Goal: Information Seeking & Learning: Learn about a topic

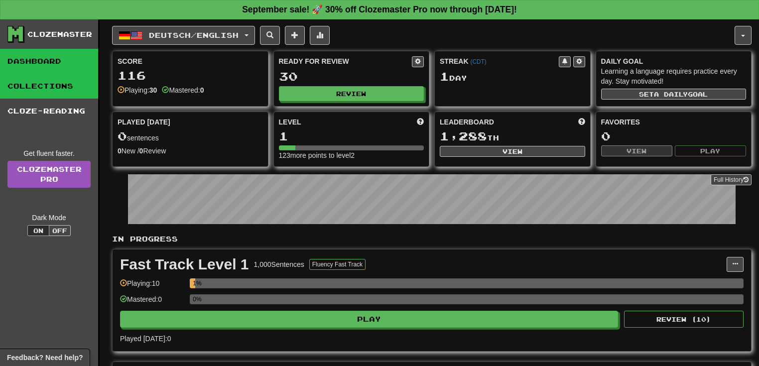
click at [56, 86] on link "Collections" at bounding box center [49, 86] width 98 height 25
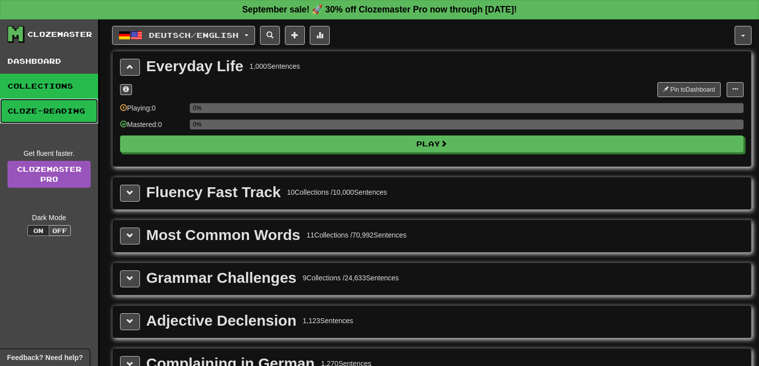
click at [61, 106] on link "Cloze-Reading" at bounding box center [49, 111] width 98 height 25
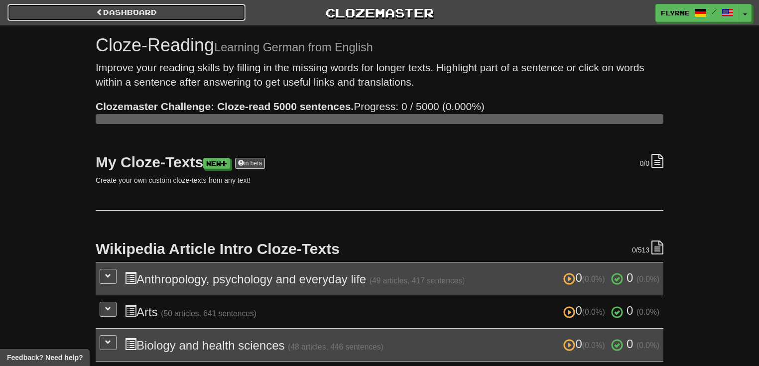
click at [131, 13] on link "Dashboard" at bounding box center [126, 12] width 238 height 17
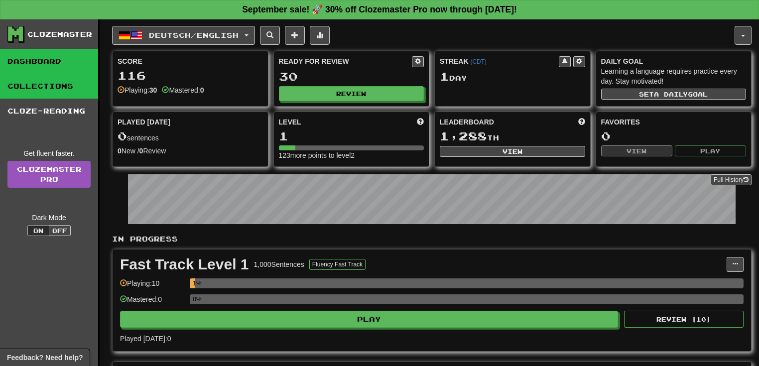
click at [43, 86] on link "Collections" at bounding box center [49, 86] width 98 height 25
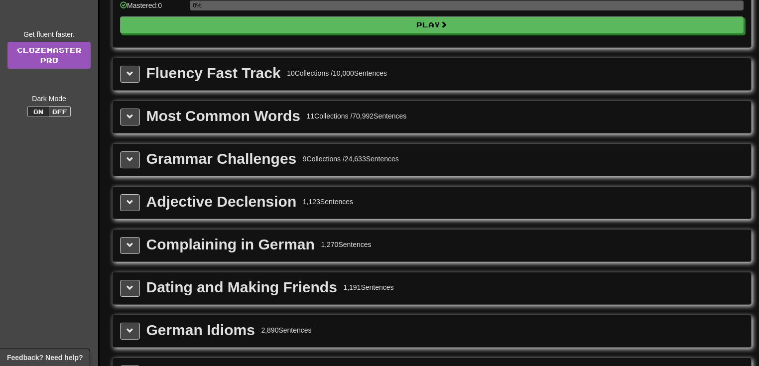
scroll to position [120, 0]
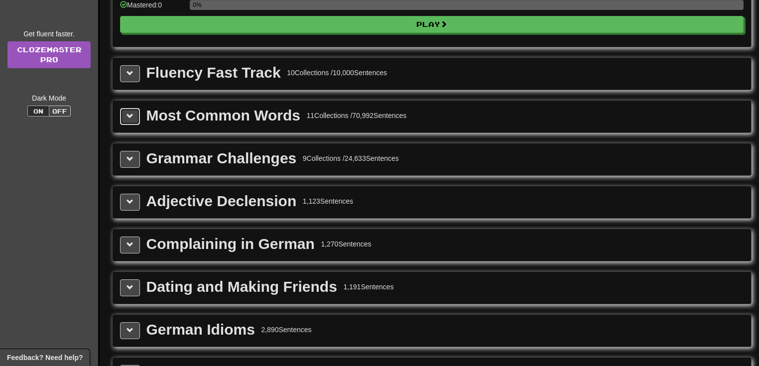
click at [130, 117] on span at bounding box center [130, 116] width 7 height 7
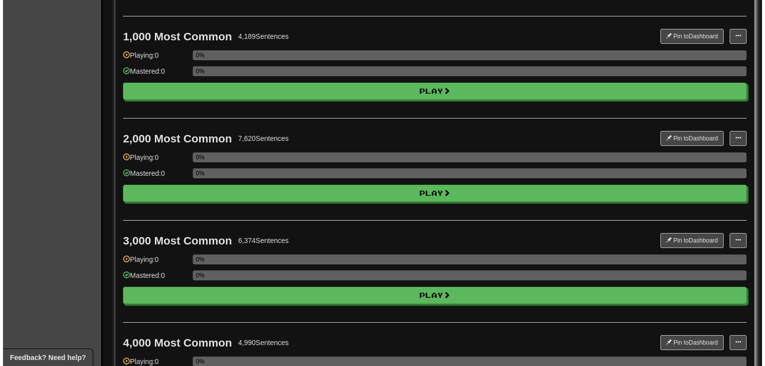
scroll to position [199, 0]
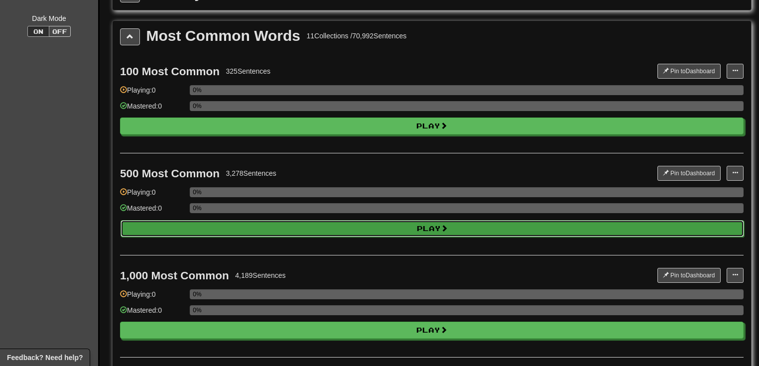
click at [416, 223] on button "Play" at bounding box center [433, 228] width 624 height 17
select select "**"
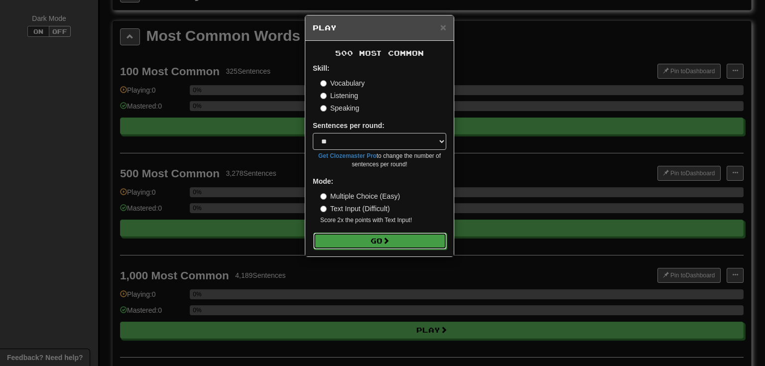
click at [386, 245] on button "Go" at bounding box center [379, 241] width 133 height 17
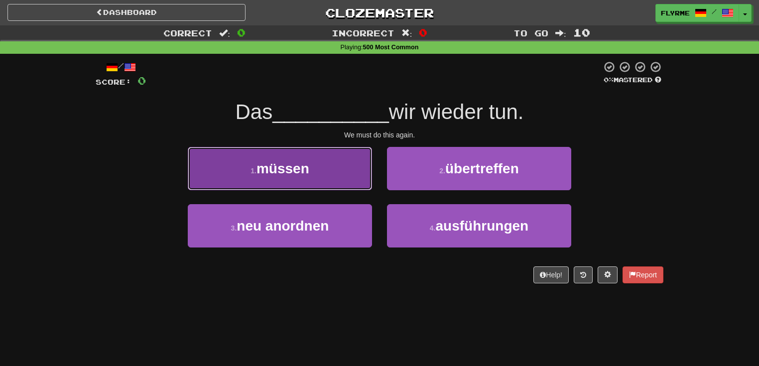
click at [318, 165] on button "1 . müssen" at bounding box center [280, 168] width 184 height 43
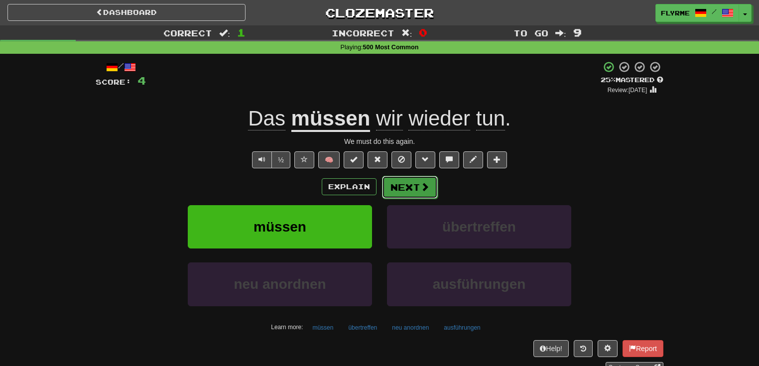
click at [426, 190] on span at bounding box center [424, 186] width 9 height 9
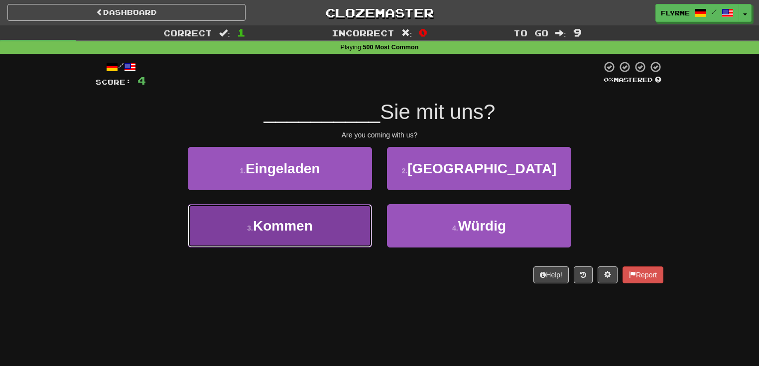
click at [351, 242] on button "3 . Kommen" at bounding box center [280, 225] width 184 height 43
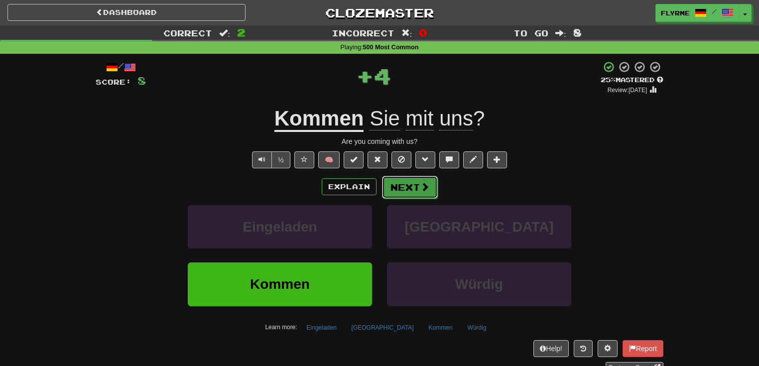
click at [424, 189] on span at bounding box center [424, 186] width 9 height 9
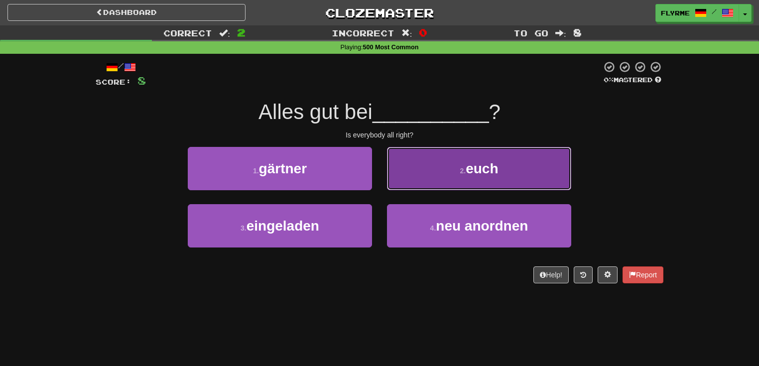
click at [445, 169] on button "2 . euch" at bounding box center [479, 168] width 184 height 43
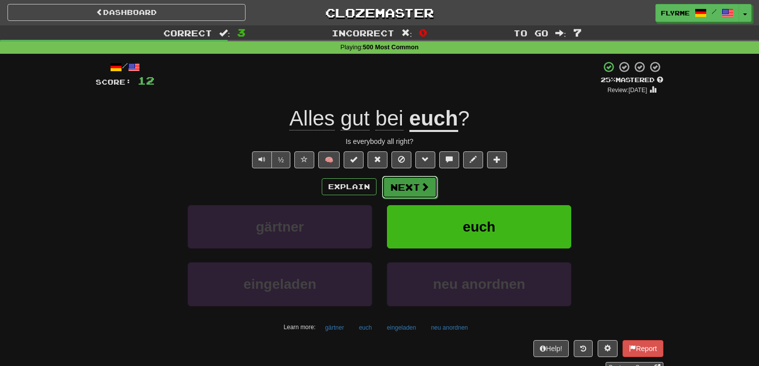
click at [415, 184] on button "Next" at bounding box center [410, 187] width 56 height 23
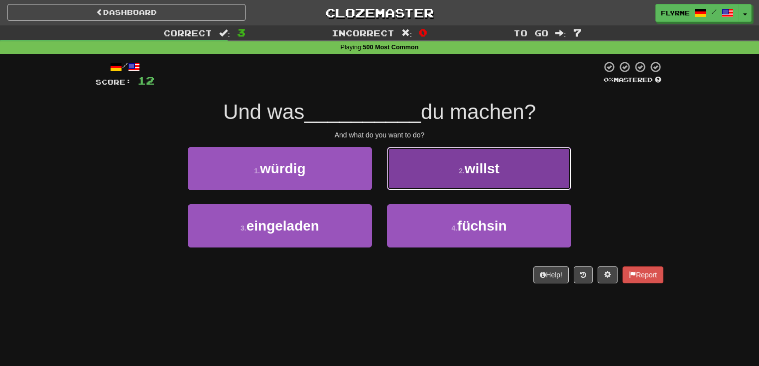
click at [554, 166] on button "2 . willst" at bounding box center [479, 168] width 184 height 43
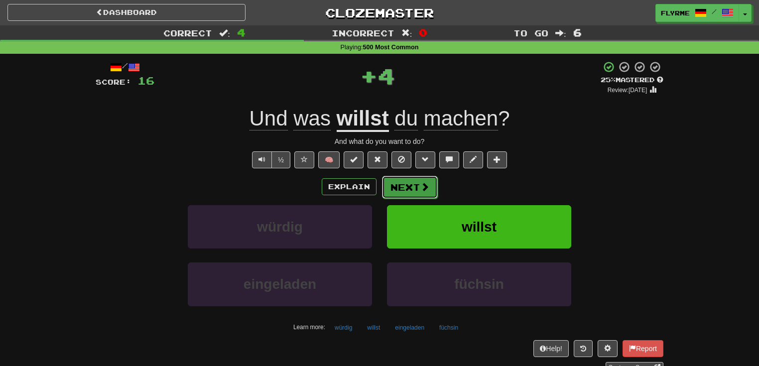
click at [423, 187] on span at bounding box center [424, 186] width 9 height 9
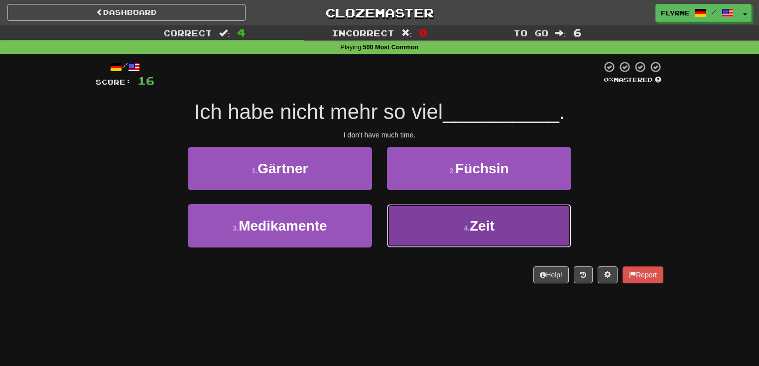
click at [492, 231] on span "Zeit" at bounding box center [482, 225] width 25 height 15
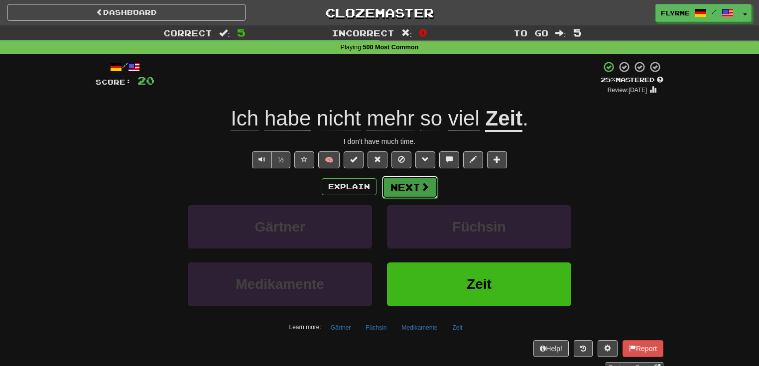
click at [412, 187] on button "Next" at bounding box center [410, 187] width 56 height 23
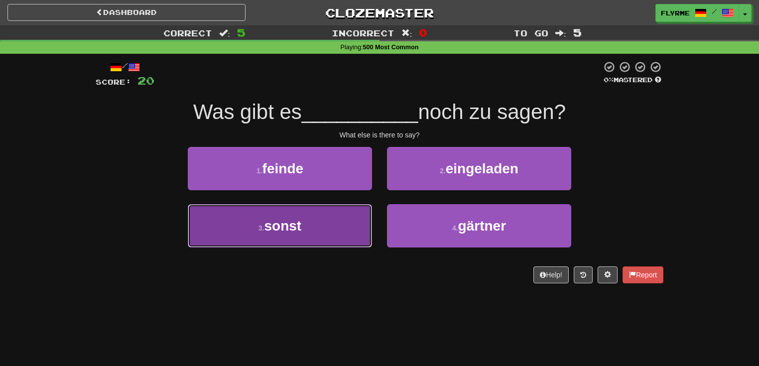
click at [325, 220] on button "3 . sonst" at bounding box center [280, 225] width 184 height 43
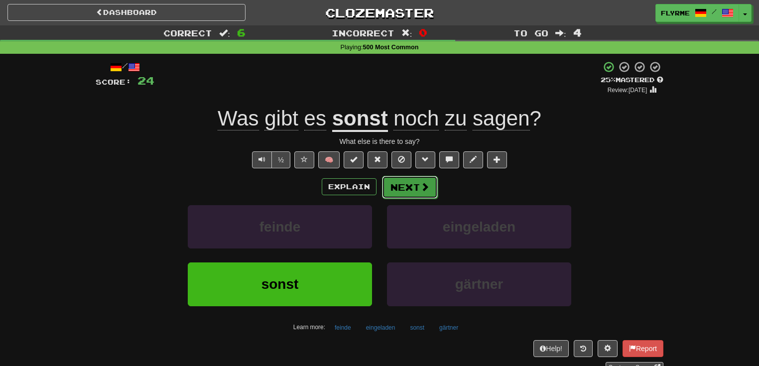
click at [417, 187] on button "Next" at bounding box center [410, 187] width 56 height 23
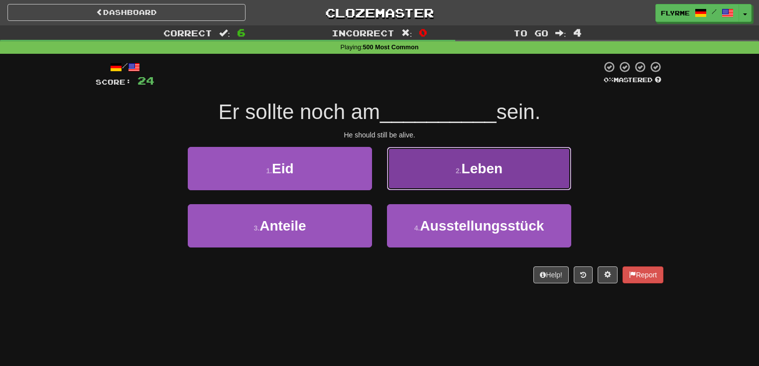
click at [524, 165] on button "2 . Leben" at bounding box center [479, 168] width 184 height 43
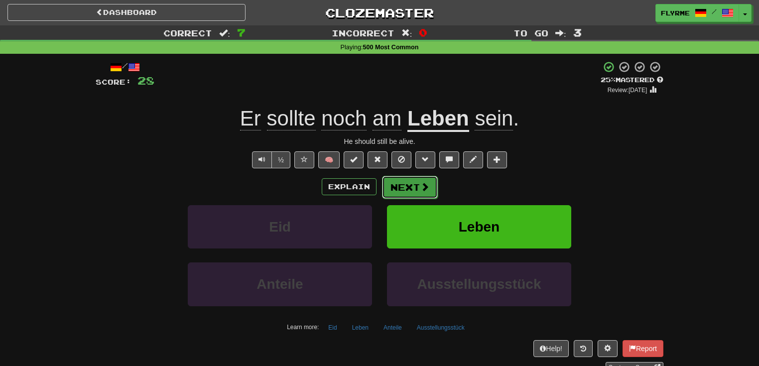
click at [414, 189] on button "Next" at bounding box center [410, 187] width 56 height 23
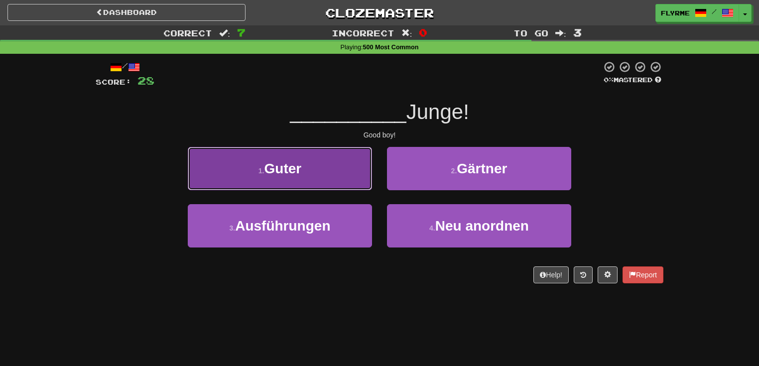
click at [340, 170] on button "1 . Guter" at bounding box center [280, 168] width 184 height 43
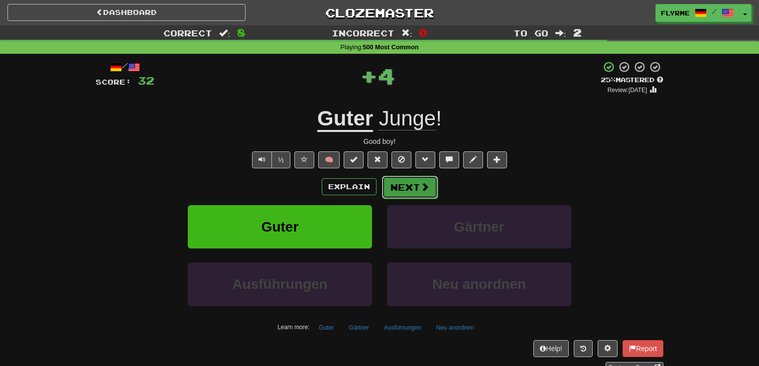
click at [406, 180] on button "Next" at bounding box center [410, 187] width 56 height 23
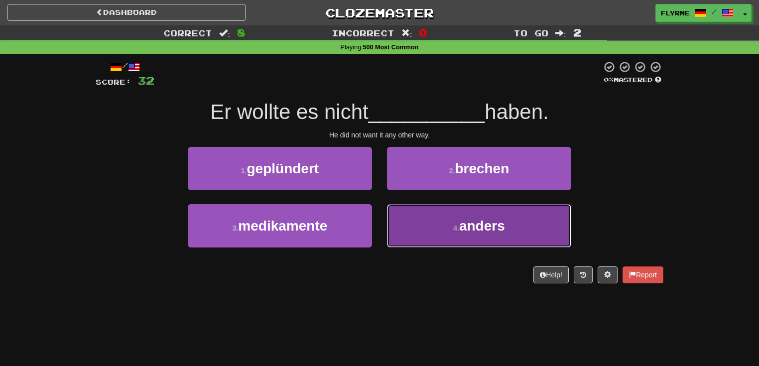
click at [477, 228] on span "anders" at bounding box center [482, 225] width 46 height 15
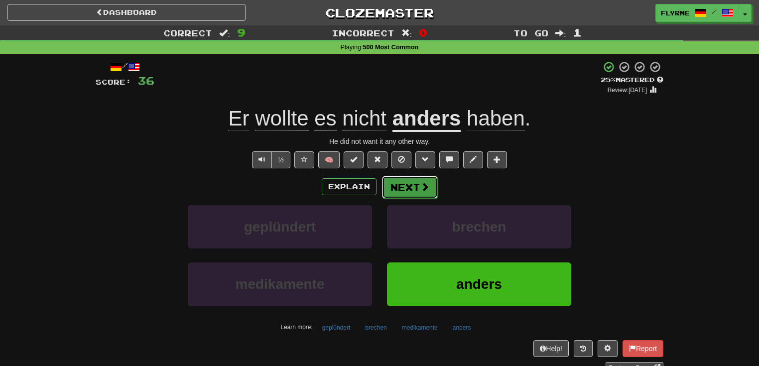
click at [404, 183] on button "Next" at bounding box center [410, 187] width 56 height 23
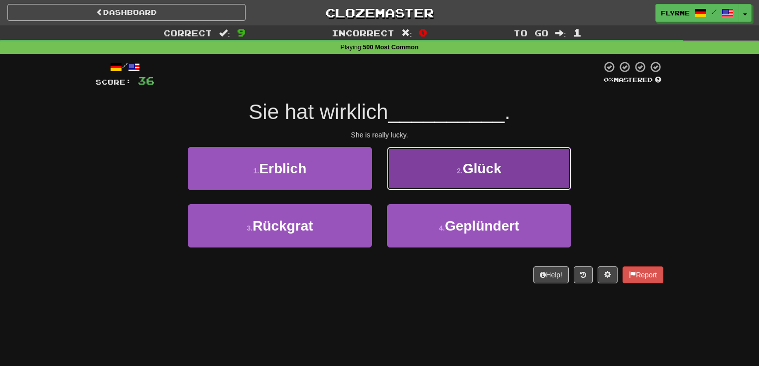
click at [480, 174] on span "Glück" at bounding box center [482, 168] width 39 height 15
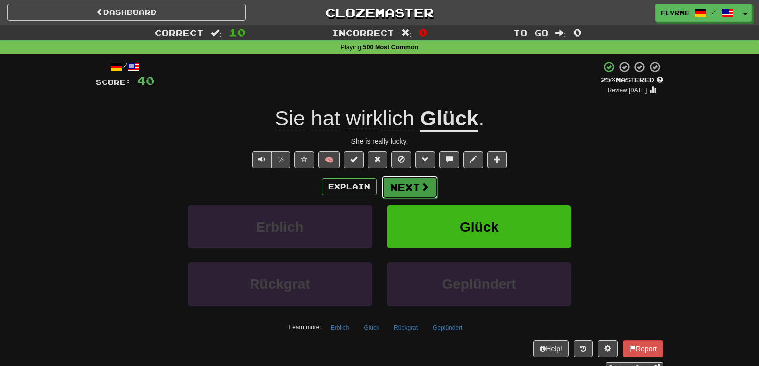
click at [415, 187] on button "Next" at bounding box center [410, 187] width 56 height 23
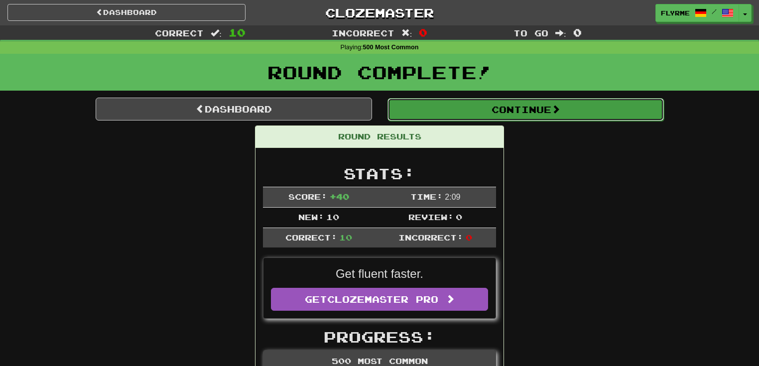
click at [542, 111] on button "Continue" at bounding box center [525, 109] width 276 height 23
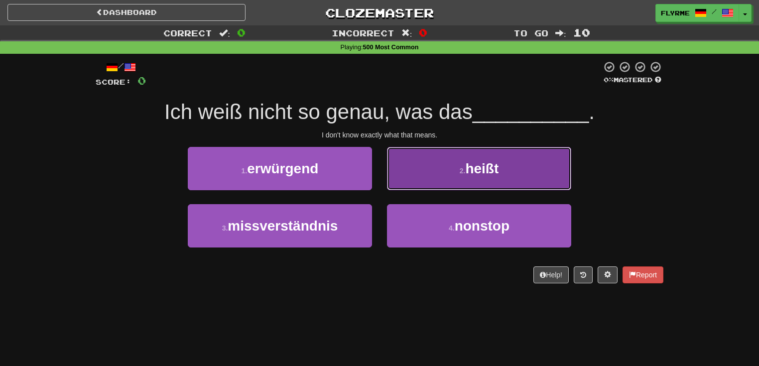
click at [535, 162] on button "2 . heißt" at bounding box center [479, 168] width 184 height 43
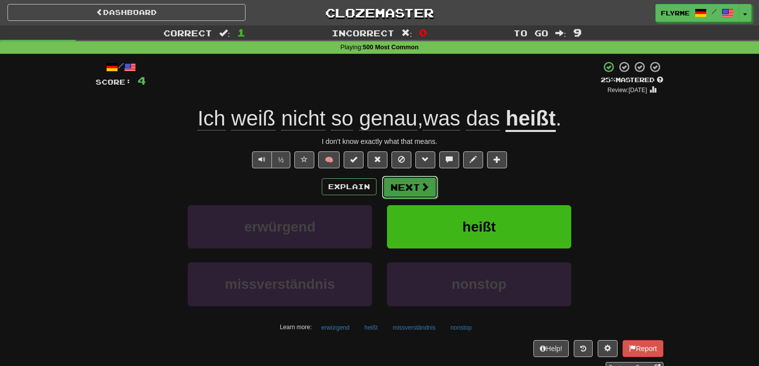
click at [415, 185] on button "Next" at bounding box center [410, 187] width 56 height 23
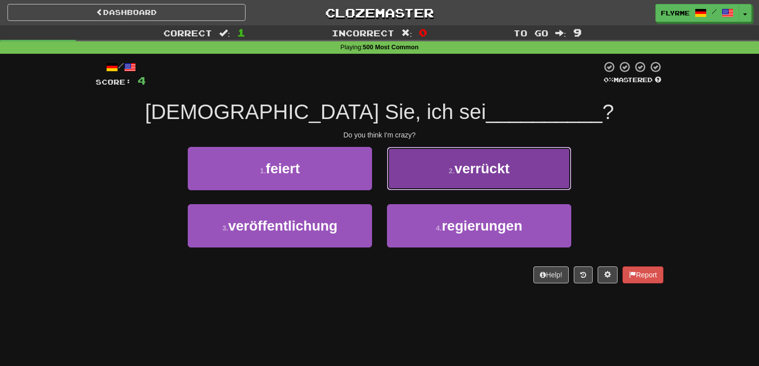
click at [503, 175] on span "verrückt" at bounding box center [482, 168] width 55 height 15
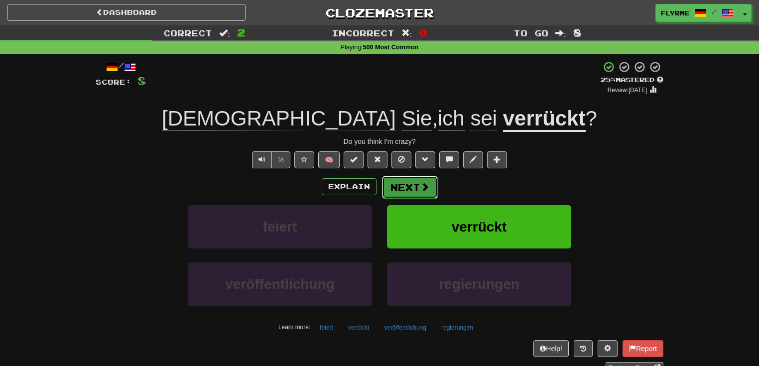
click at [409, 187] on button "Next" at bounding box center [410, 187] width 56 height 23
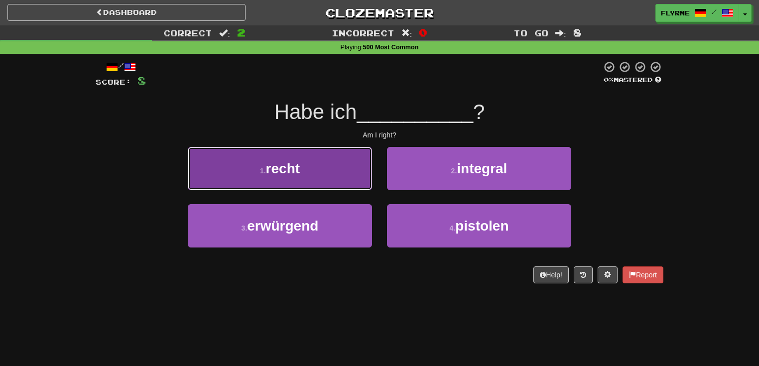
click at [335, 169] on button "1 . recht" at bounding box center [280, 168] width 184 height 43
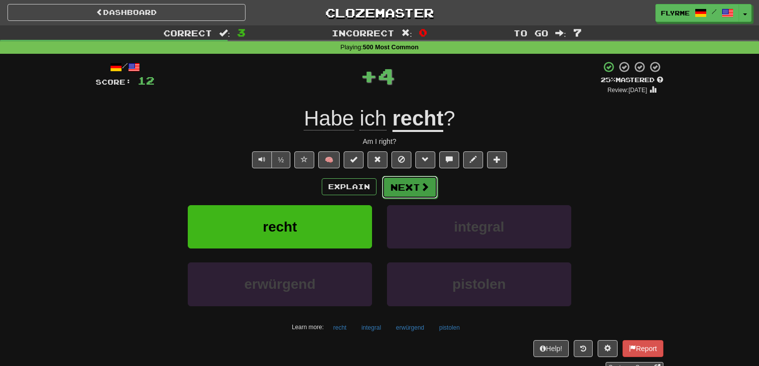
click at [410, 186] on button "Next" at bounding box center [410, 187] width 56 height 23
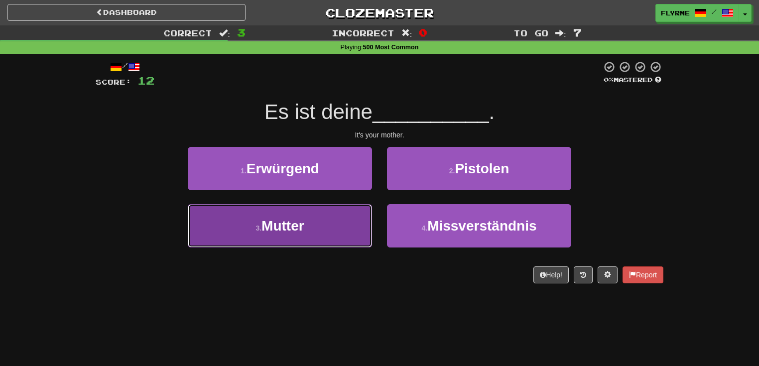
click at [340, 216] on button "3 . Mutter" at bounding box center [280, 225] width 184 height 43
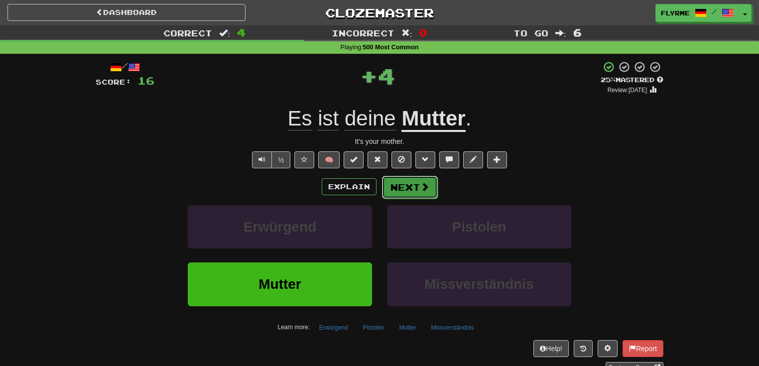
click at [403, 184] on button "Next" at bounding box center [410, 187] width 56 height 23
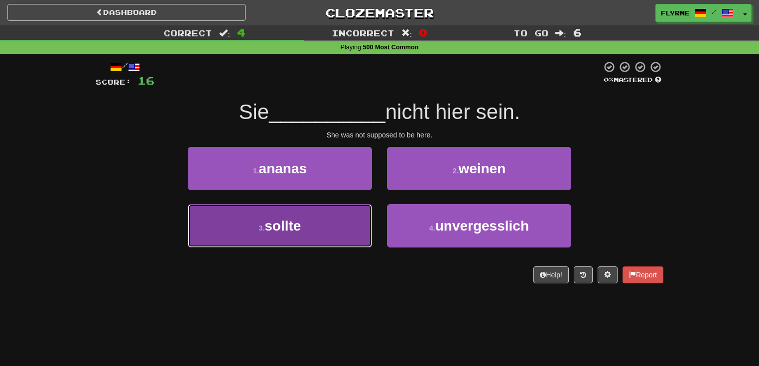
click at [312, 221] on button "3 . sollte" at bounding box center [280, 225] width 184 height 43
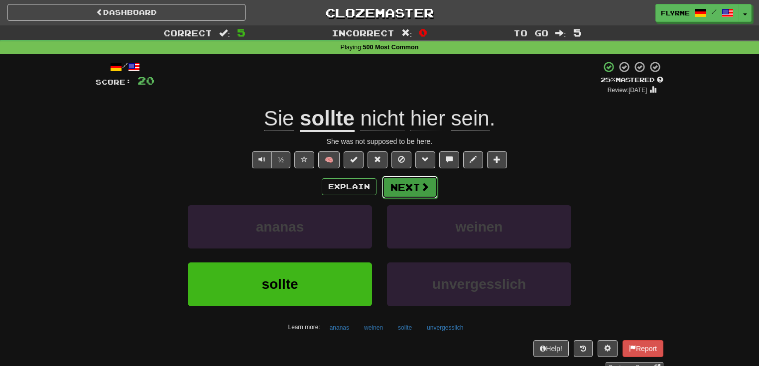
click at [412, 189] on button "Next" at bounding box center [410, 187] width 56 height 23
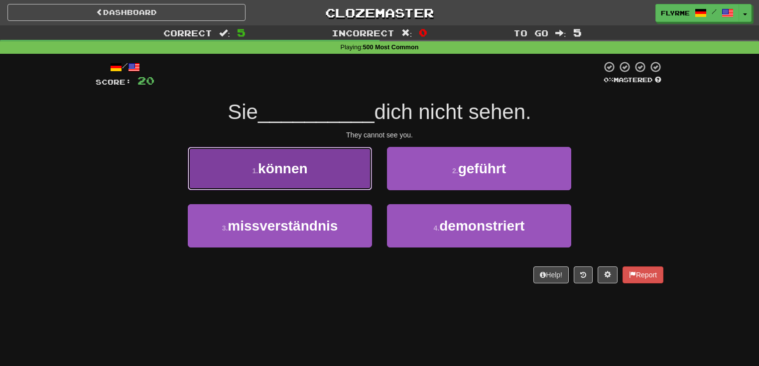
click at [317, 172] on button "1 . können" at bounding box center [280, 168] width 184 height 43
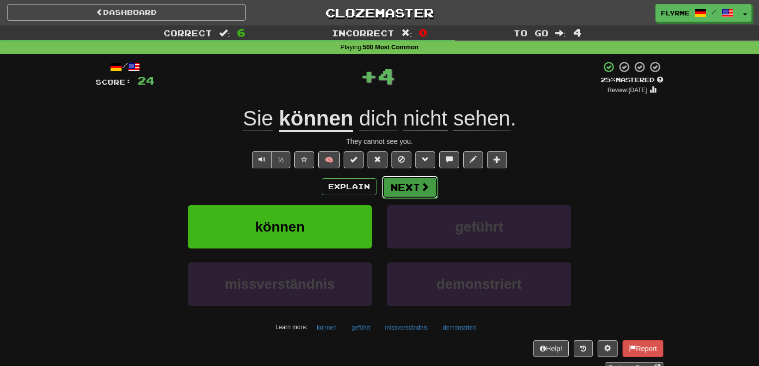
click at [404, 185] on button "Next" at bounding box center [410, 187] width 56 height 23
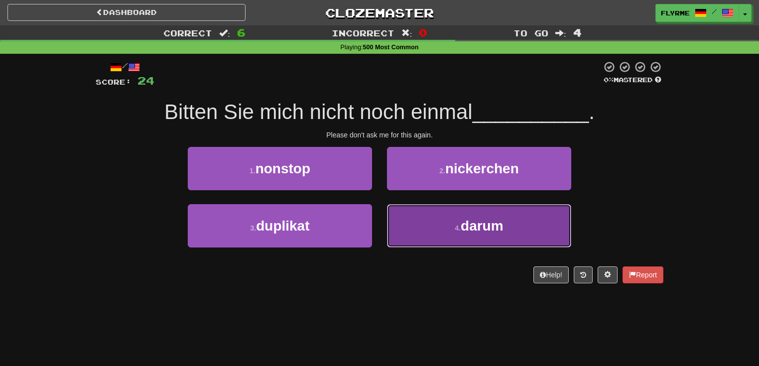
click at [516, 233] on button "4 . darum" at bounding box center [479, 225] width 184 height 43
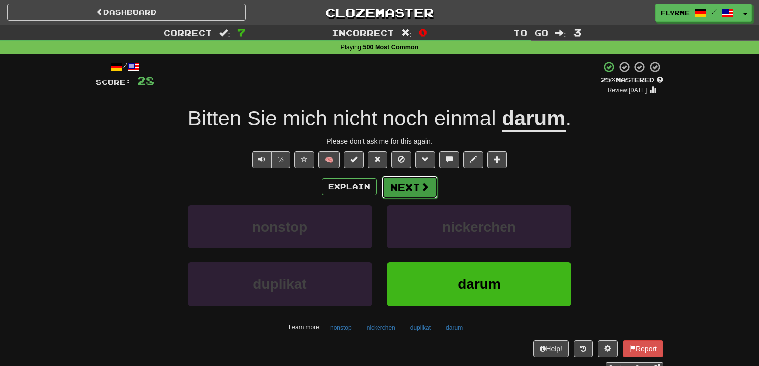
click at [421, 188] on span at bounding box center [424, 186] width 9 height 9
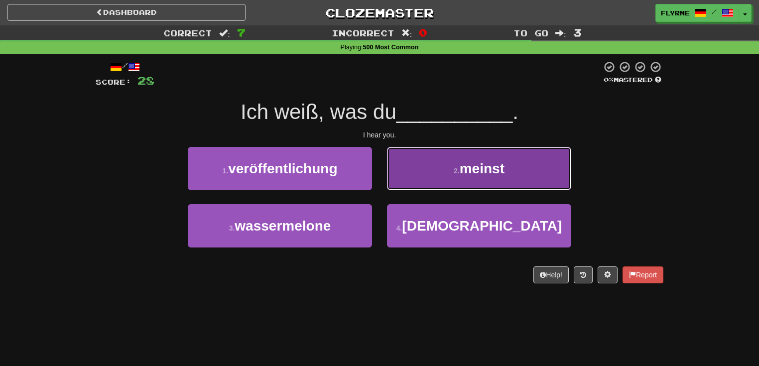
click at [482, 164] on span "meinst" at bounding box center [482, 168] width 45 height 15
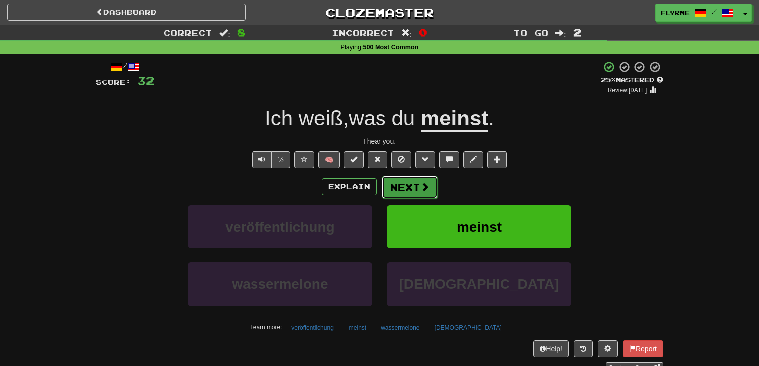
click at [418, 189] on button "Next" at bounding box center [410, 187] width 56 height 23
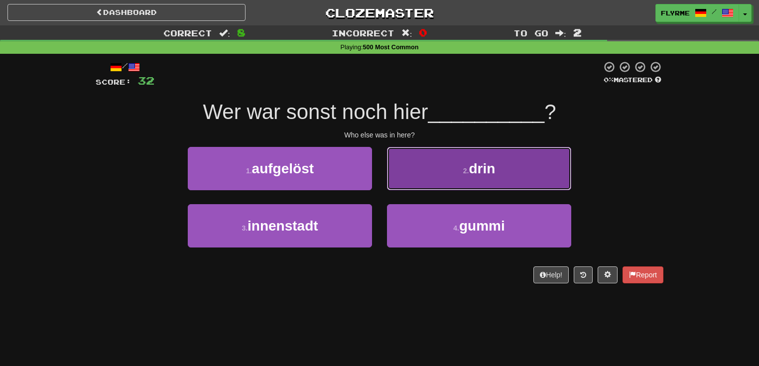
click at [441, 161] on button "2 . drin" at bounding box center [479, 168] width 184 height 43
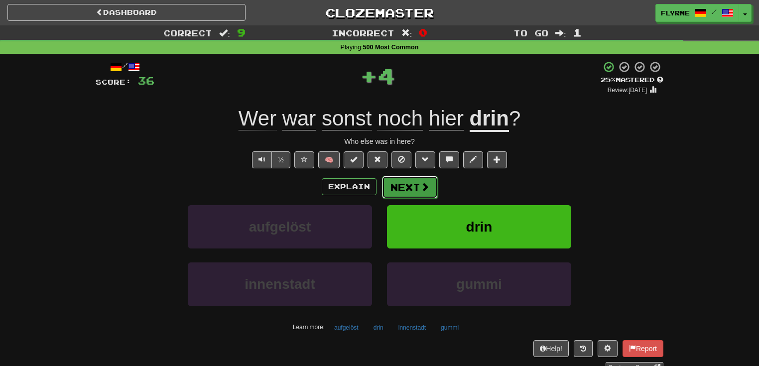
click at [412, 188] on button "Next" at bounding box center [410, 187] width 56 height 23
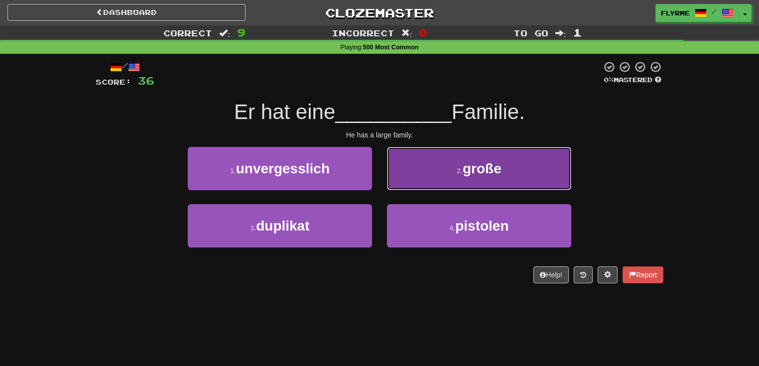
click at [442, 174] on button "2 . große" at bounding box center [479, 168] width 184 height 43
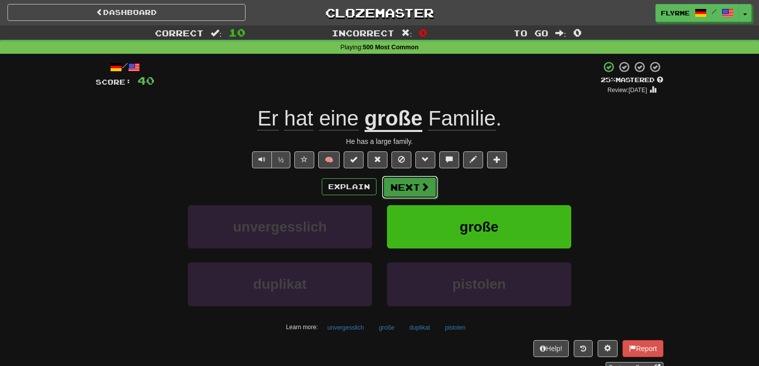
click at [418, 184] on button "Next" at bounding box center [410, 187] width 56 height 23
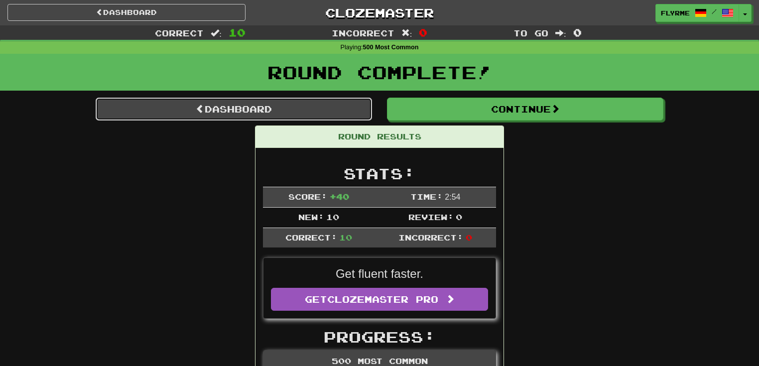
click at [258, 103] on link "Dashboard" at bounding box center [234, 109] width 276 height 23
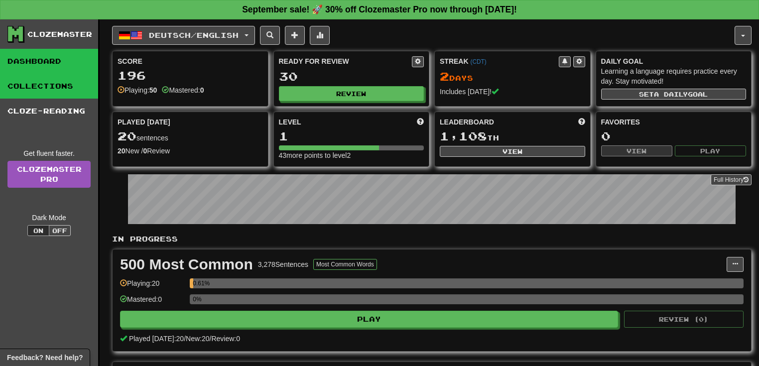
click at [60, 87] on link "Collections" at bounding box center [49, 86] width 98 height 25
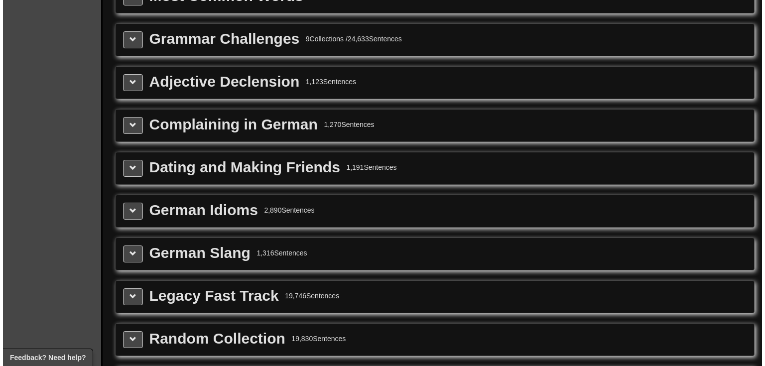
scroll to position [279, 0]
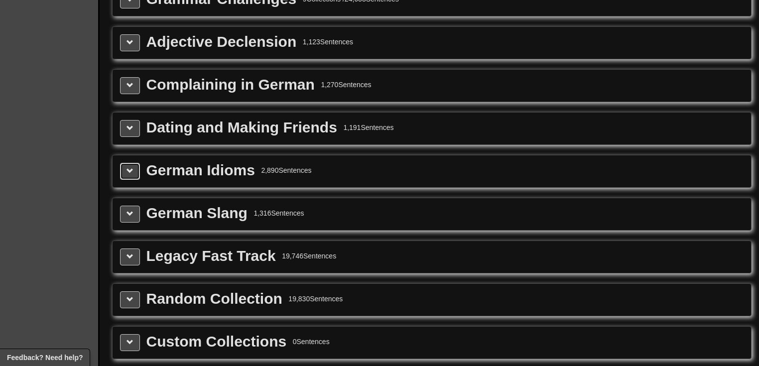
click at [127, 168] on span at bounding box center [130, 170] width 7 height 7
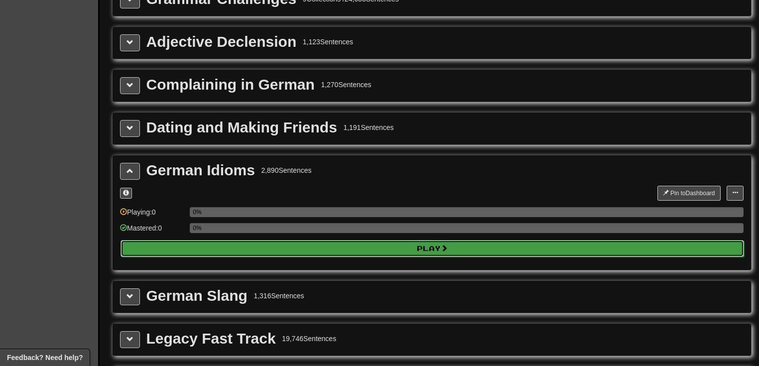
click at [274, 243] on button "Play" at bounding box center [433, 248] width 624 height 17
select select "**"
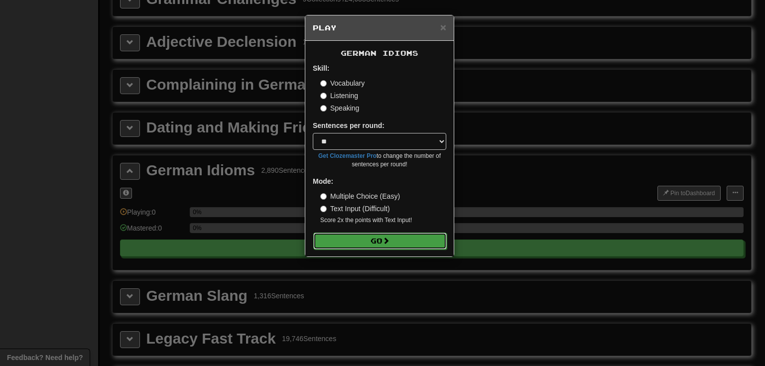
click at [336, 238] on button "Go" at bounding box center [379, 241] width 133 height 17
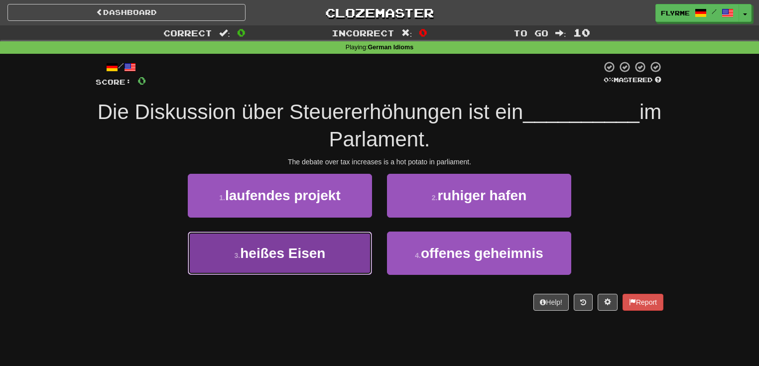
click at [287, 250] on span "heißes Eisen" at bounding box center [282, 253] width 85 height 15
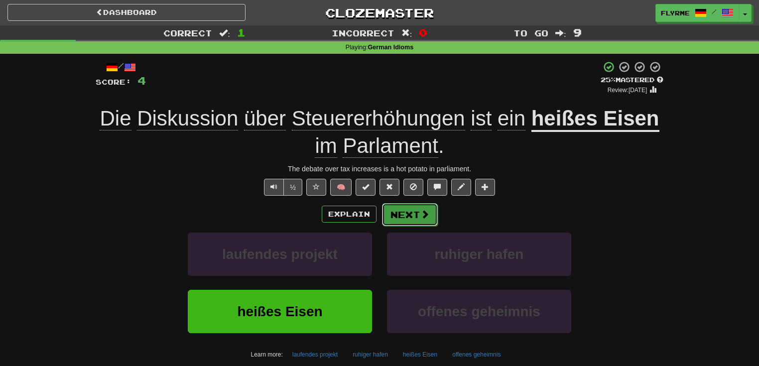
click at [416, 214] on button "Next" at bounding box center [410, 214] width 56 height 23
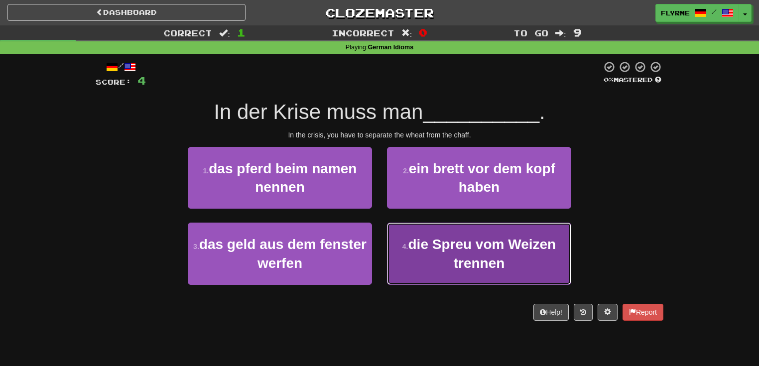
click at [553, 243] on span "die Spreu vom Weizen trennen" at bounding box center [482, 254] width 148 height 34
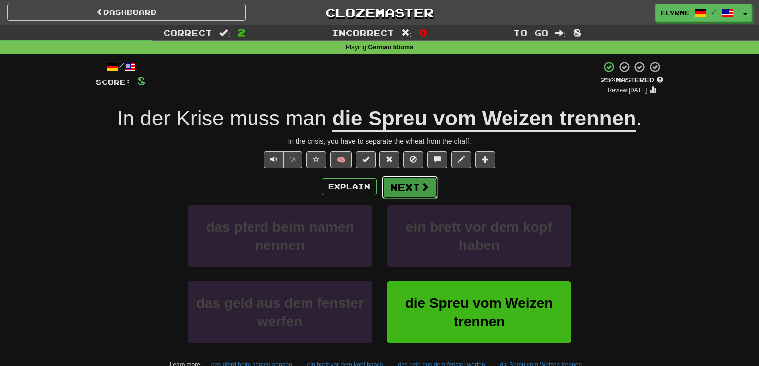
click at [408, 190] on button "Next" at bounding box center [410, 187] width 56 height 23
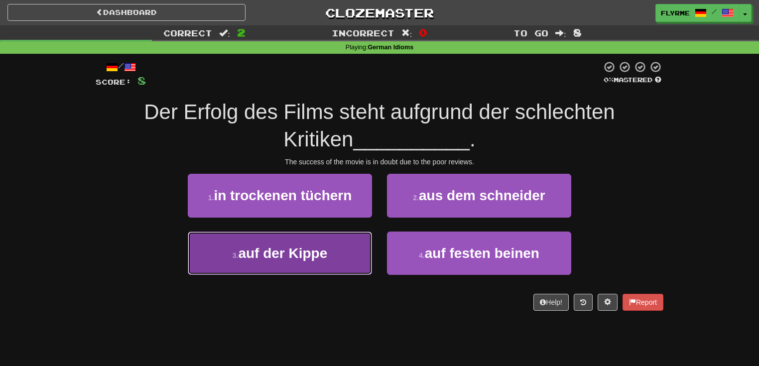
click at [327, 256] on span "auf der Kippe" at bounding box center [282, 253] width 89 height 15
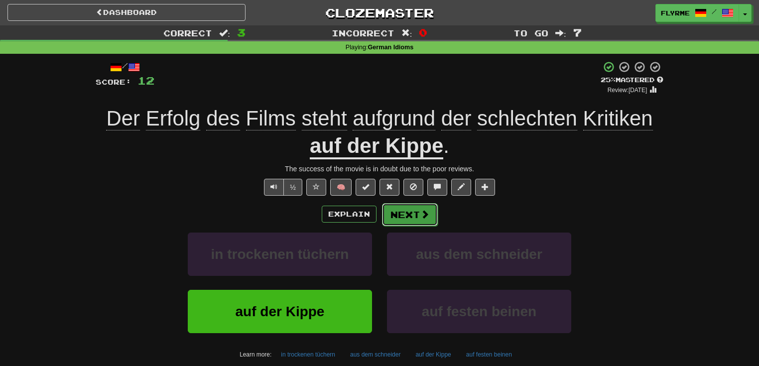
click at [416, 214] on button "Next" at bounding box center [410, 214] width 56 height 23
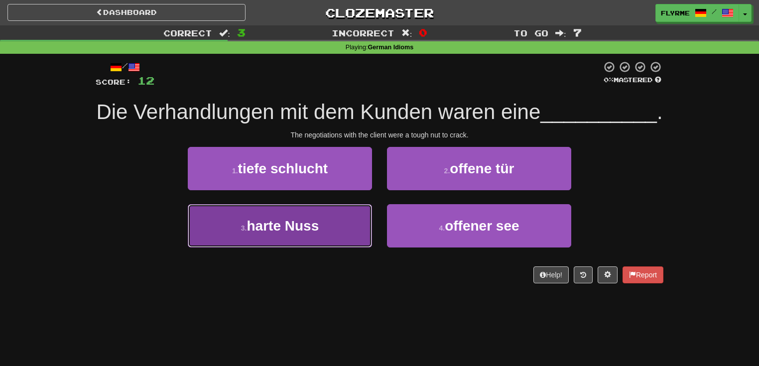
click at [322, 248] on button "3 . harte Nuss" at bounding box center [280, 225] width 184 height 43
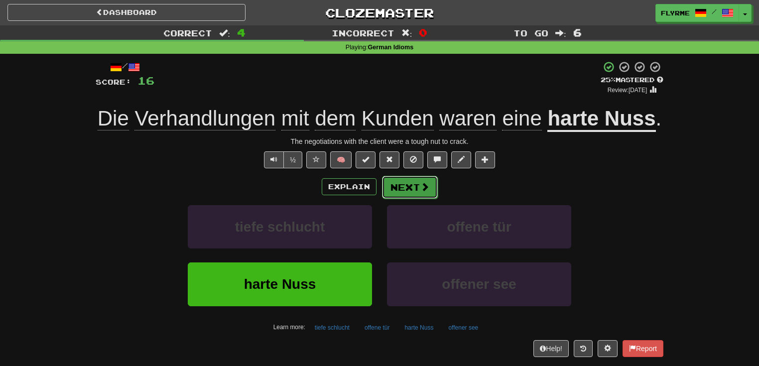
click at [410, 185] on button "Next" at bounding box center [410, 187] width 56 height 23
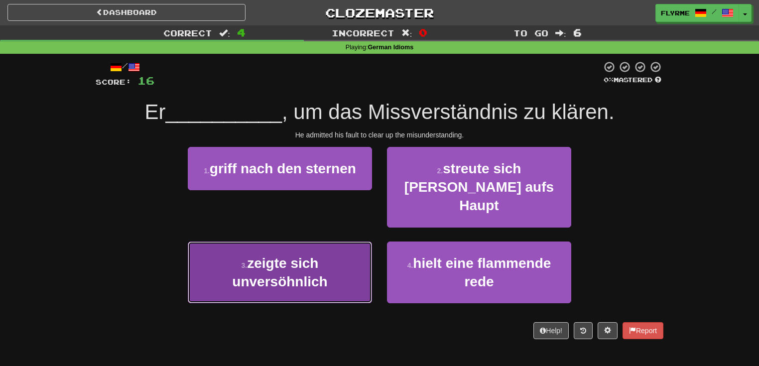
click at [268, 263] on span "zeigte sich unversöhnlich" at bounding box center [279, 273] width 95 height 34
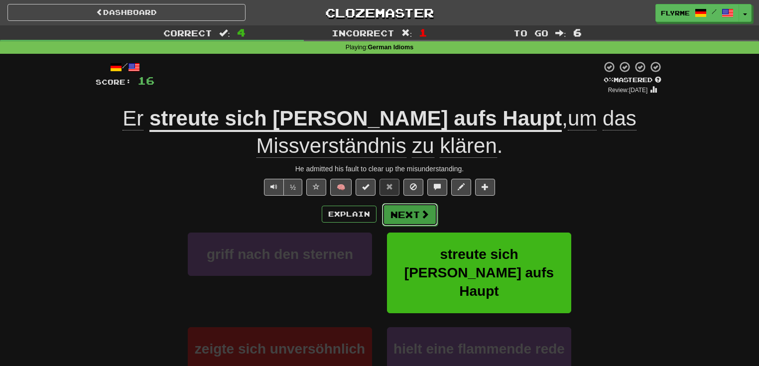
click at [410, 210] on button "Next" at bounding box center [410, 214] width 56 height 23
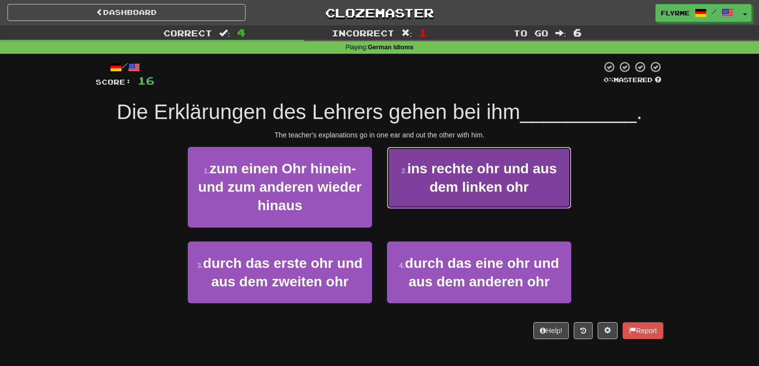
click at [510, 181] on span "ins rechte ohr und aus dem linken ohr" at bounding box center [481, 178] width 149 height 34
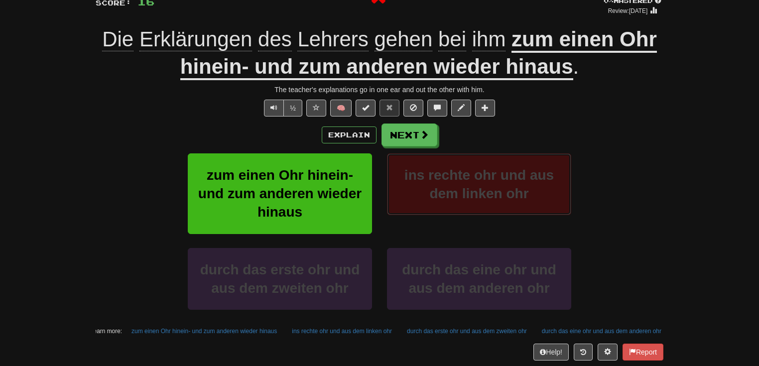
scroll to position [80, 0]
click at [414, 132] on button "Next" at bounding box center [410, 135] width 56 height 23
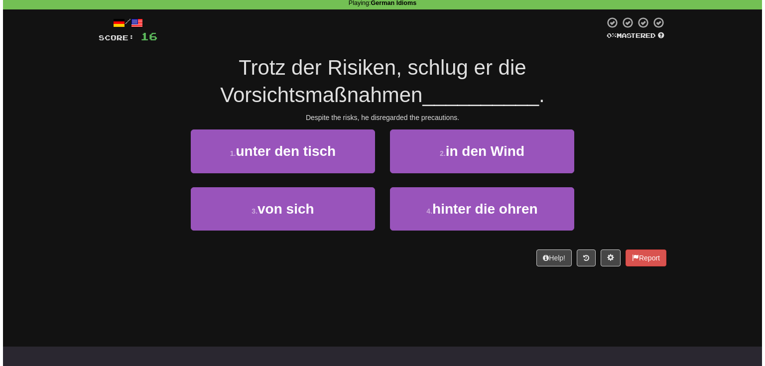
scroll to position [0, 0]
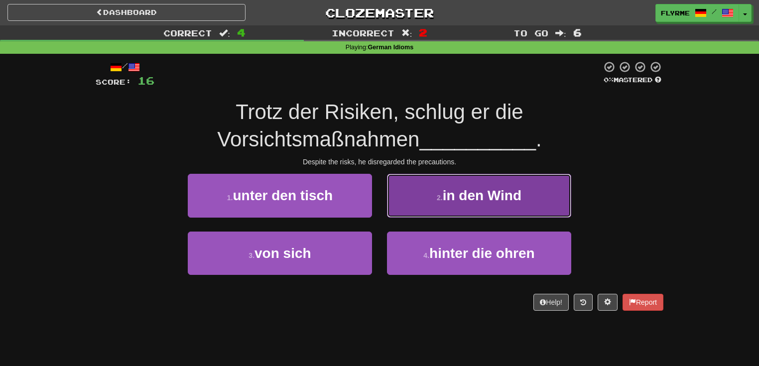
click at [560, 198] on button "2 . in den Wind" at bounding box center [479, 195] width 184 height 43
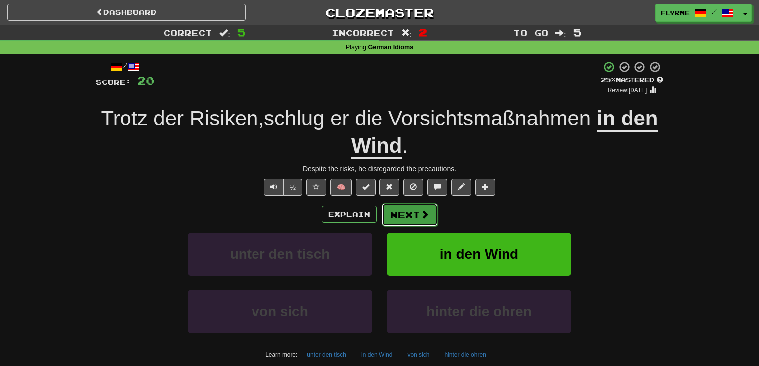
click at [407, 207] on button "Next" at bounding box center [410, 214] width 56 height 23
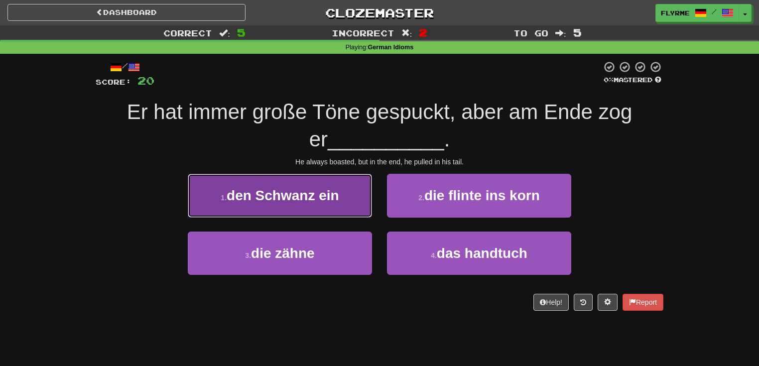
click at [313, 186] on button "1 . den Schwanz ein" at bounding box center [280, 195] width 184 height 43
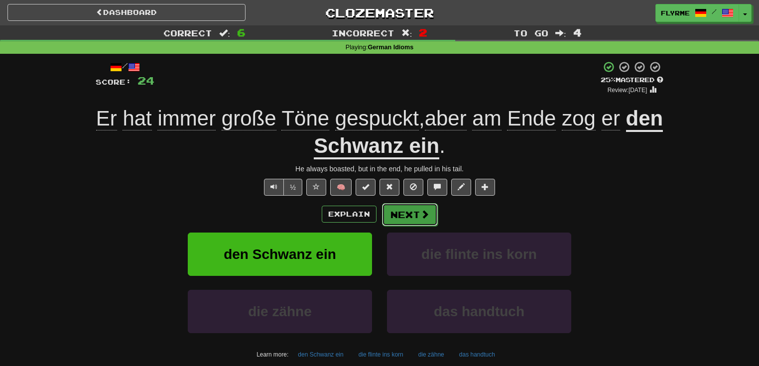
click at [431, 213] on button "Next" at bounding box center [410, 214] width 56 height 23
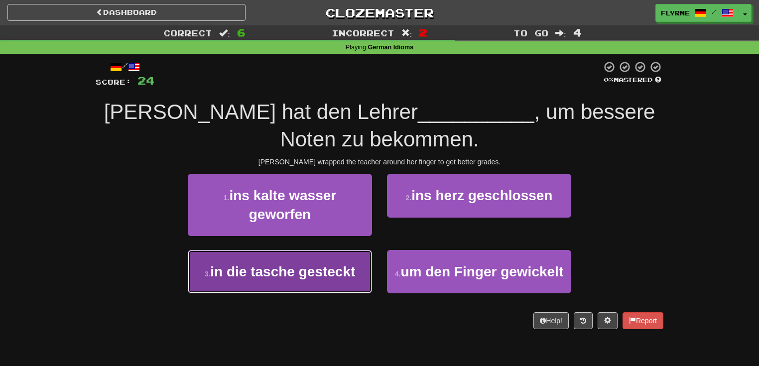
click at [324, 280] on button "3 . in die tasche gesteckt" at bounding box center [280, 271] width 184 height 43
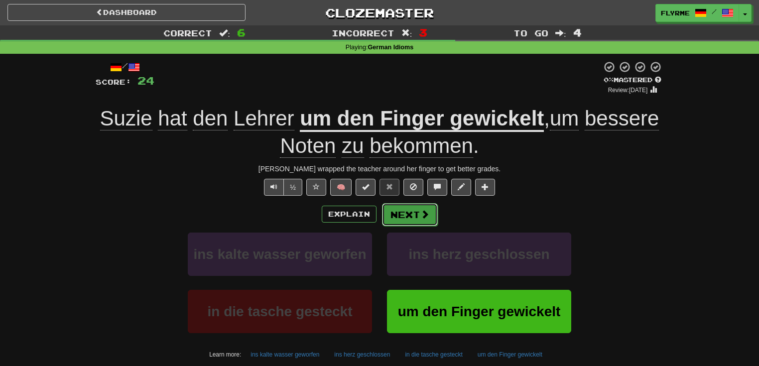
click at [408, 210] on button "Next" at bounding box center [410, 214] width 56 height 23
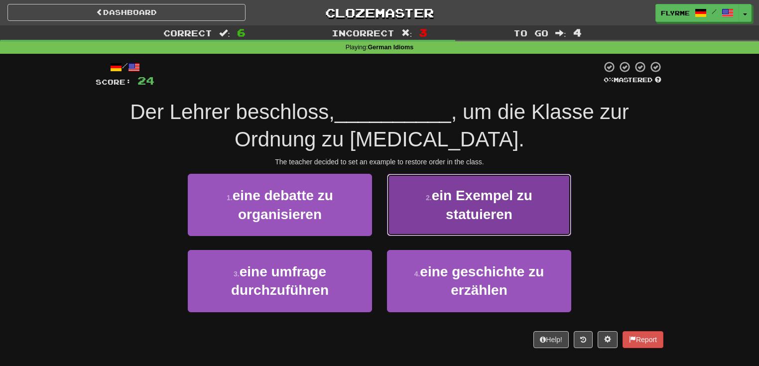
click at [550, 204] on button "2 . ein Exempel zu statuieren" at bounding box center [479, 205] width 184 height 62
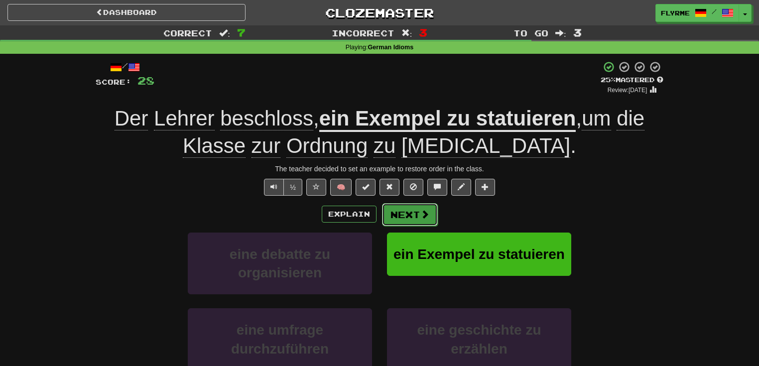
click at [414, 207] on button "Next" at bounding box center [410, 214] width 56 height 23
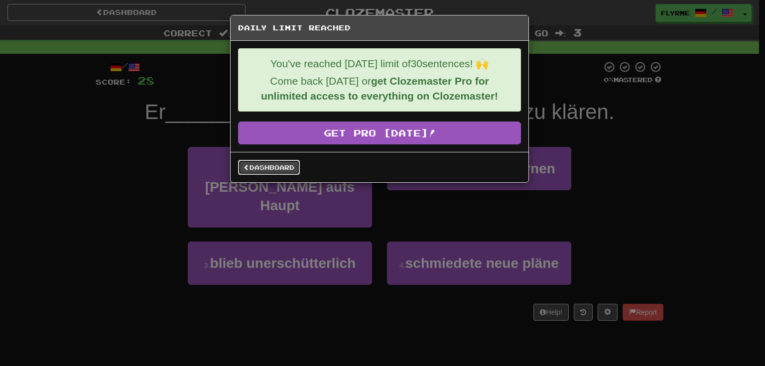
click at [289, 164] on link "Dashboard" at bounding box center [269, 167] width 62 height 15
